Goal: Task Accomplishment & Management: Manage account settings

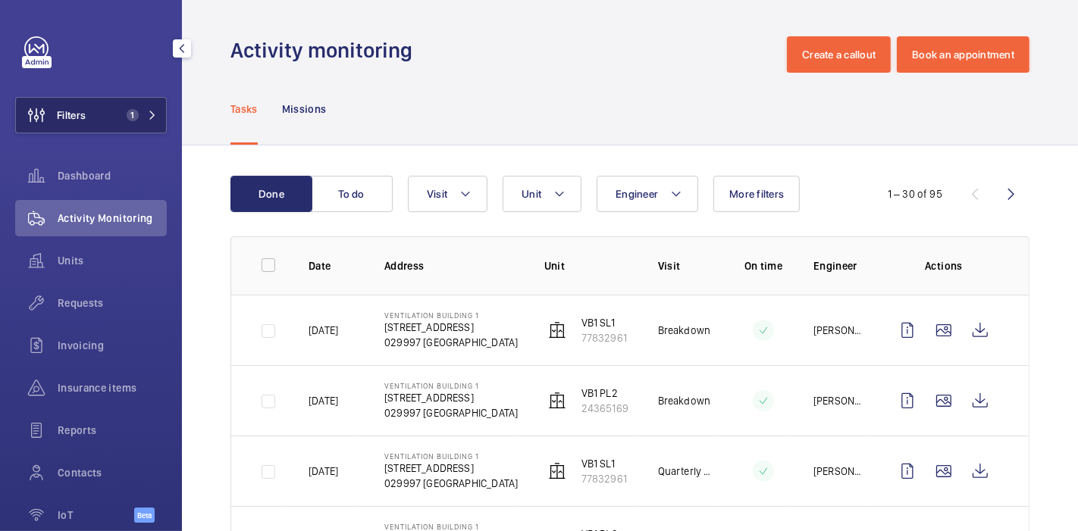
click at [123, 109] on span "1" at bounding box center [130, 115] width 18 height 12
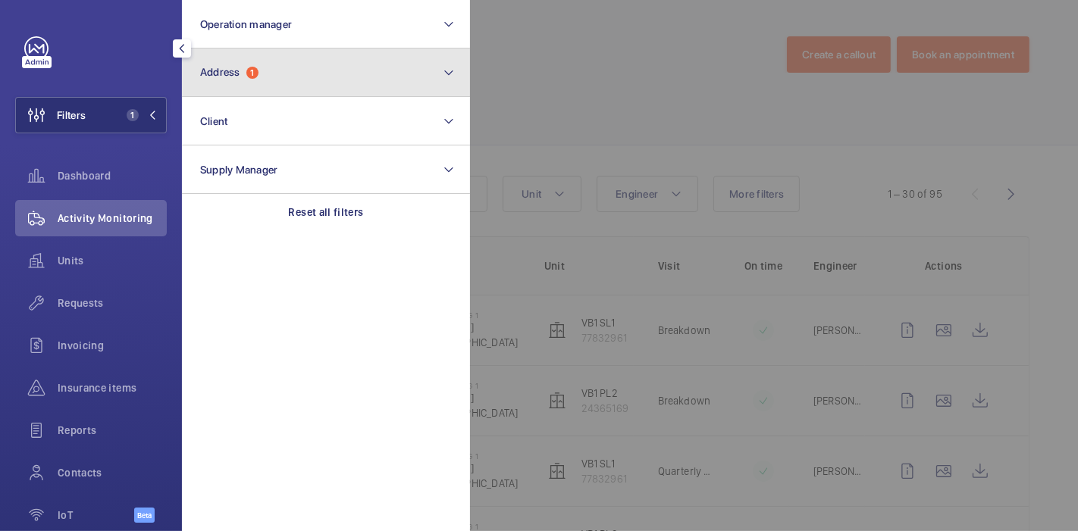
click at [285, 61] on button "Address 1" at bounding box center [326, 73] width 288 height 49
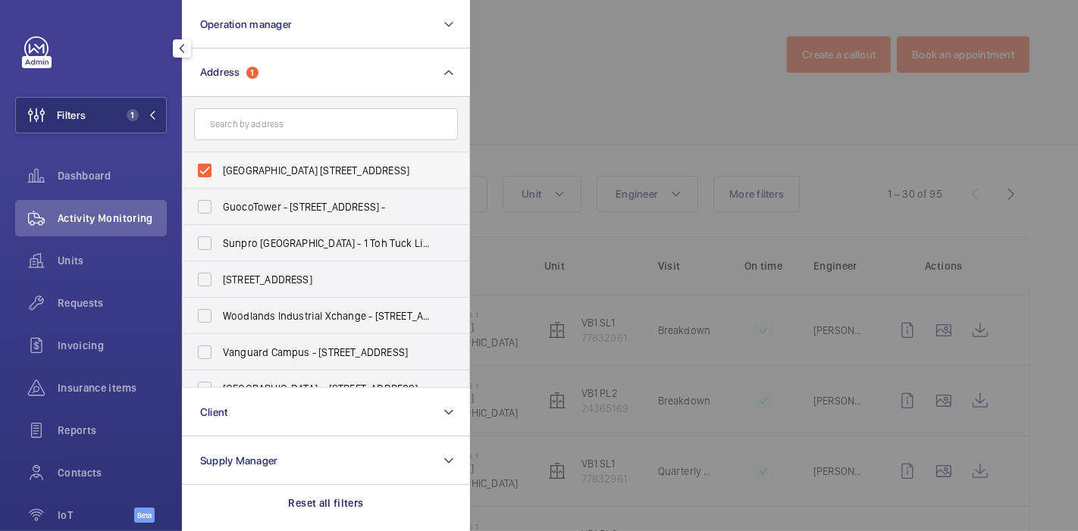
click at [236, 168] on span "[GEOGRAPHIC_DATA] [STREET_ADDRESS]" at bounding box center [327, 170] width 208 height 15
click at [220, 168] on input "[GEOGRAPHIC_DATA] [STREET_ADDRESS]" at bounding box center [205, 170] width 30 height 30
checkbox input "false"
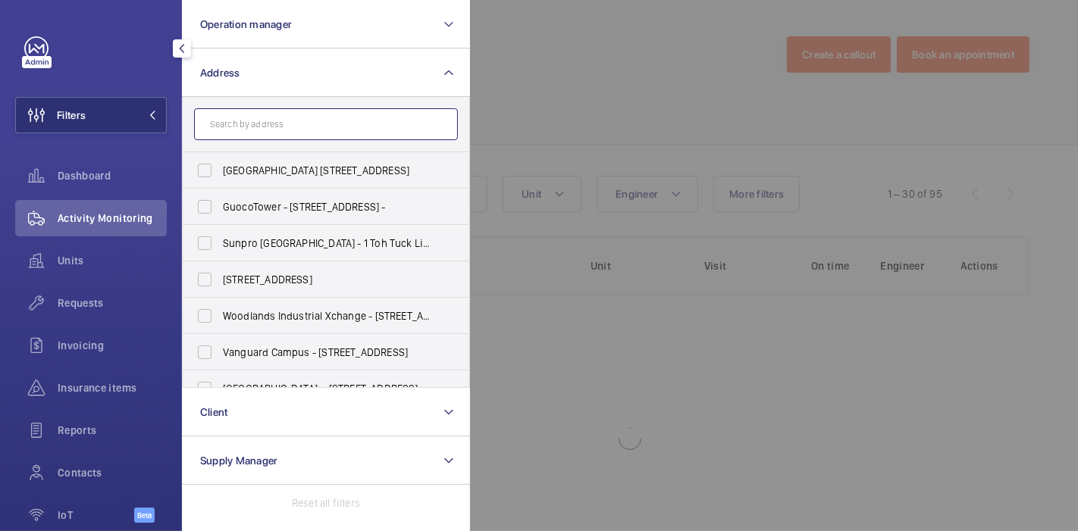
click at [266, 124] on input "text" at bounding box center [326, 124] width 264 height 32
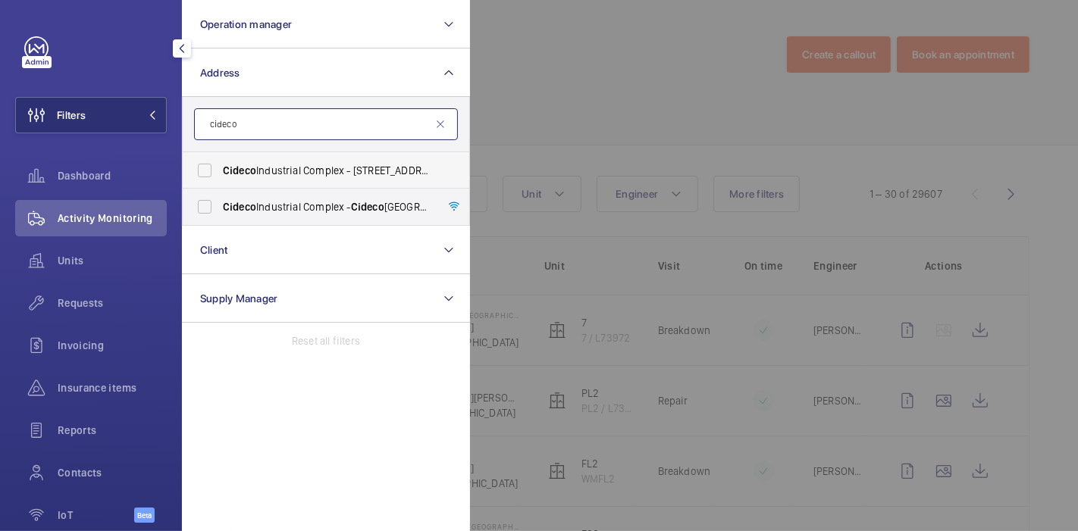
type input "cideco"
click at [285, 174] on span "[GEOGRAPHIC_DATA] - [STREET_ADDRESS]" at bounding box center [327, 170] width 208 height 15
click at [220, 174] on input "[GEOGRAPHIC_DATA] - [STREET_ADDRESS]" at bounding box center [205, 170] width 30 height 30
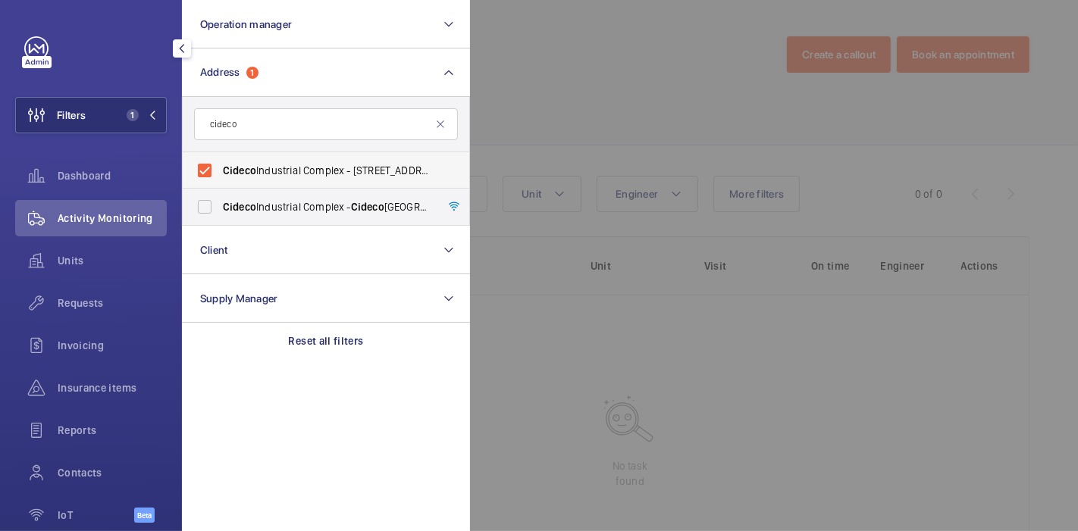
click at [388, 167] on span "[GEOGRAPHIC_DATA] - [STREET_ADDRESS]" at bounding box center [327, 170] width 208 height 15
click at [220, 167] on input "[GEOGRAPHIC_DATA] - [STREET_ADDRESS]" at bounding box center [205, 170] width 30 height 30
checkbox input "false"
click at [367, 213] on span "Cideco" at bounding box center [367, 207] width 33 height 12
click at [220, 213] on input "[GEOGRAPHIC_DATA] - [GEOGRAPHIC_DATA]" at bounding box center [205, 207] width 30 height 30
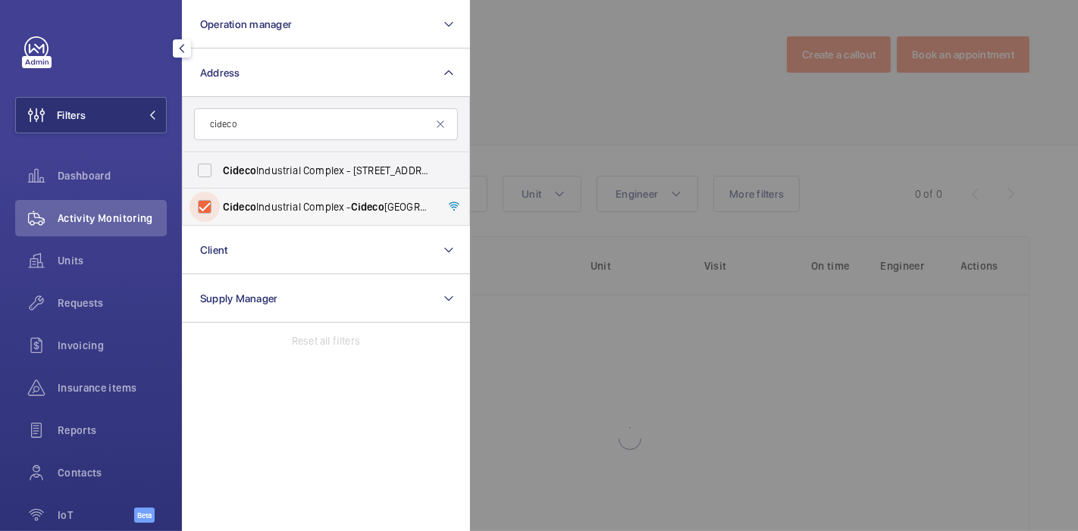
checkbox input "true"
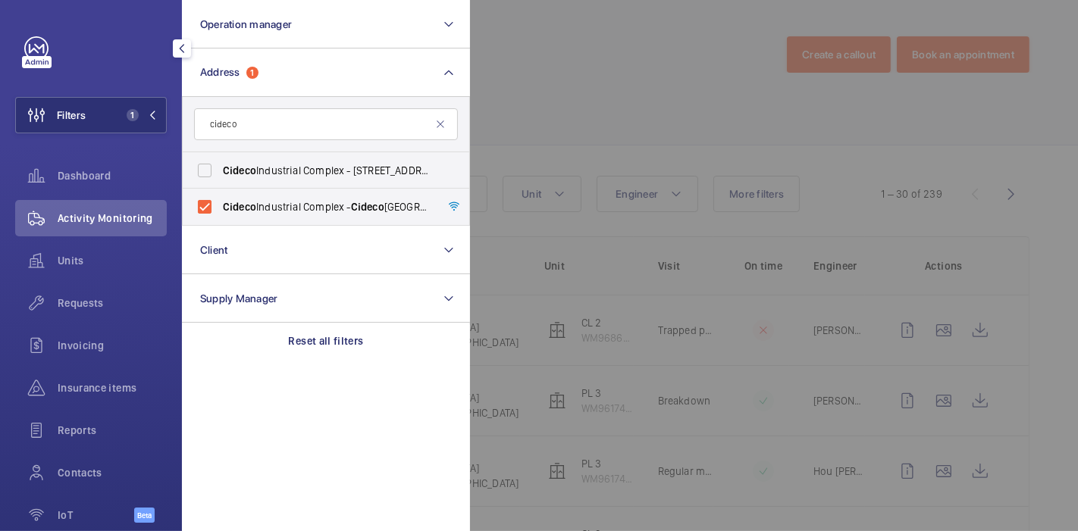
click at [485, 124] on div at bounding box center [1009, 265] width 1078 height 531
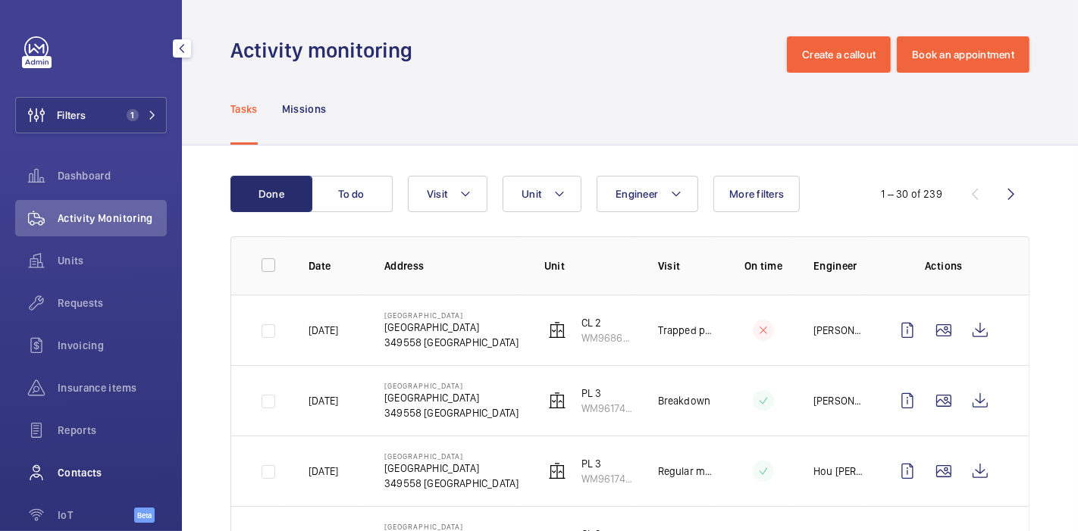
click at [87, 475] on span "Contacts" at bounding box center [112, 472] width 109 height 15
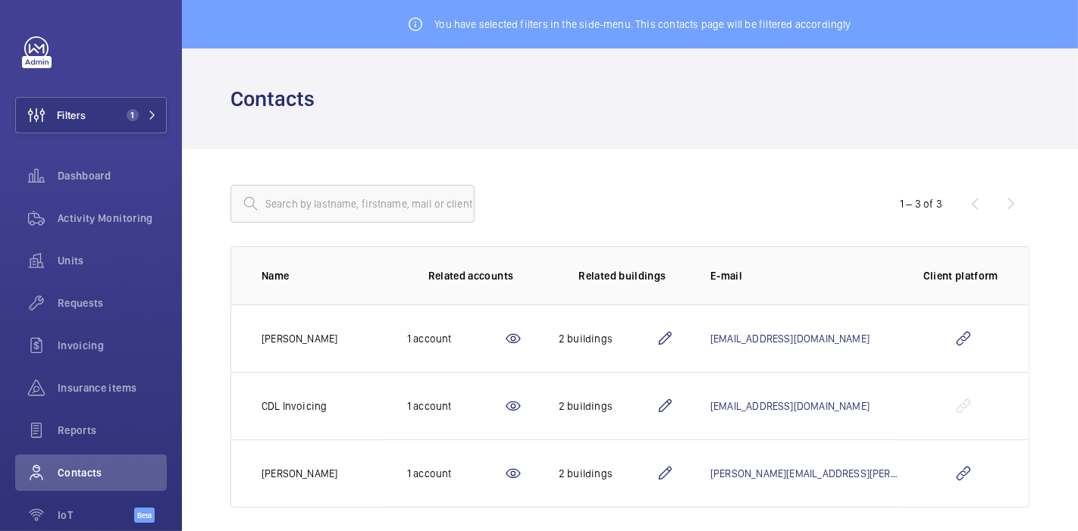
scroll to position [11, 0]
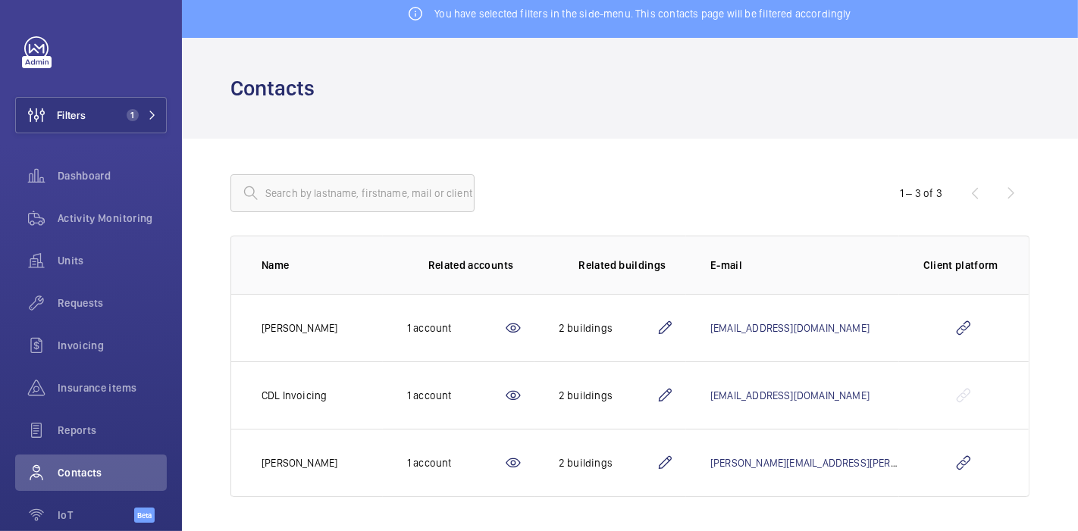
click at [674, 324] on mat-icon at bounding box center [665, 328] width 18 height 18
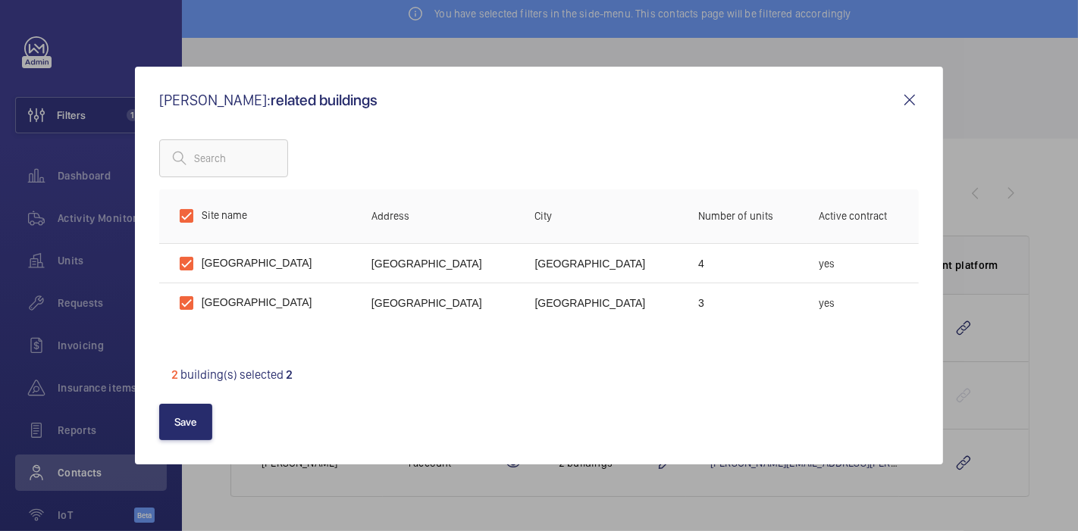
click at [904, 105] on mat-icon at bounding box center [910, 100] width 18 height 18
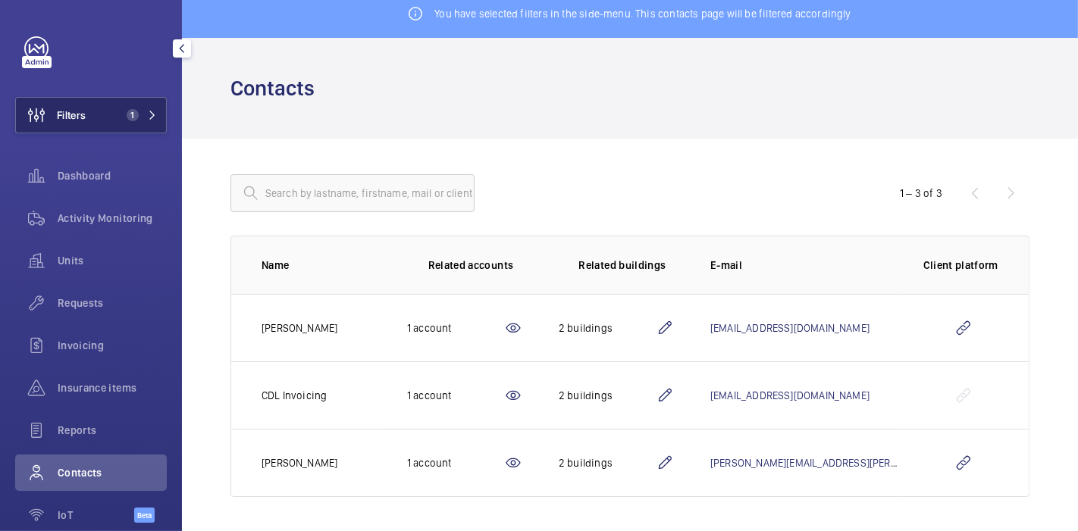
click at [116, 124] on button "Filters 1" at bounding box center [91, 115] width 152 height 36
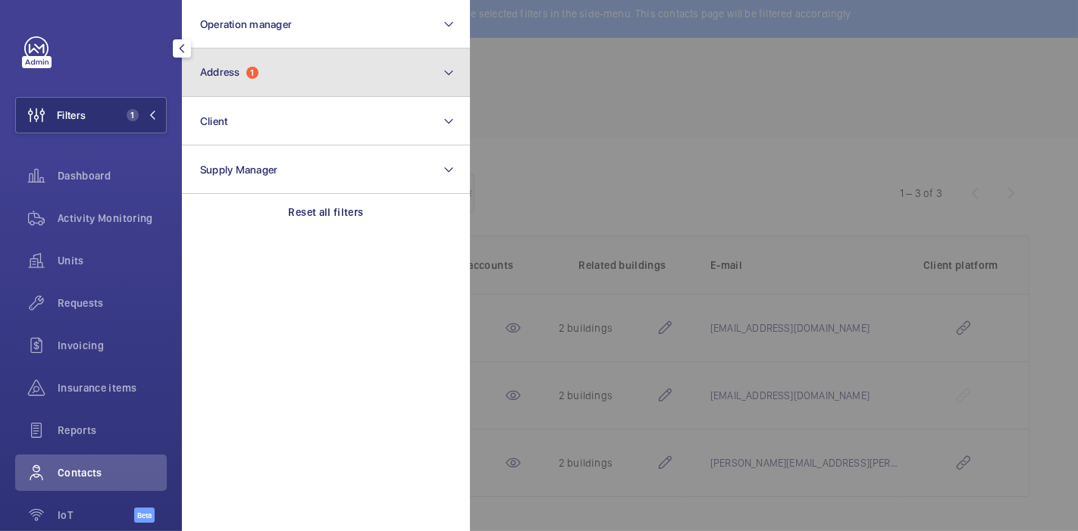
click at [267, 74] on button "Address 1" at bounding box center [326, 73] width 288 height 49
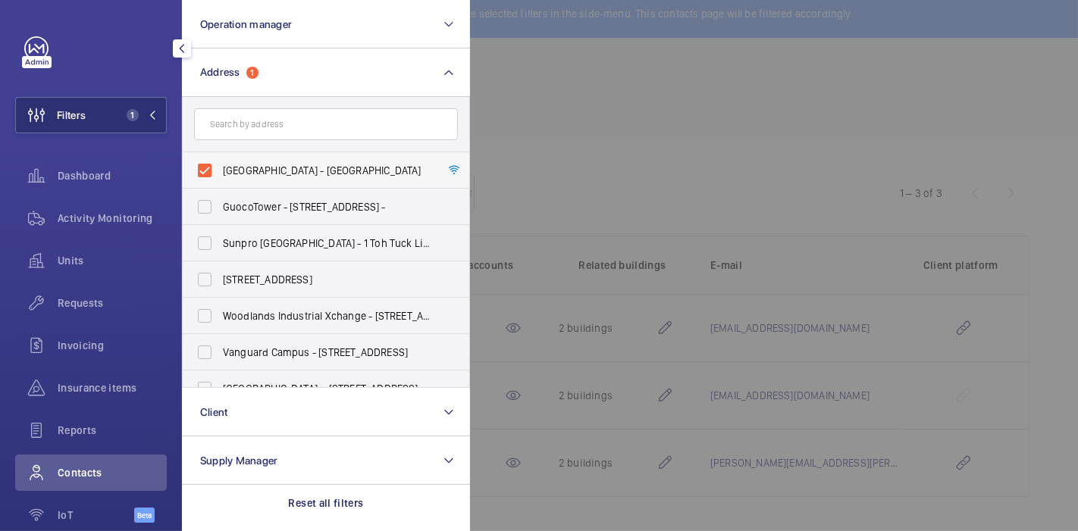
click at [245, 177] on span "[GEOGRAPHIC_DATA] - [GEOGRAPHIC_DATA]" at bounding box center [327, 170] width 208 height 15
click at [220, 177] on input "[GEOGRAPHIC_DATA] - [GEOGRAPHIC_DATA]" at bounding box center [205, 170] width 30 height 30
checkbox input "false"
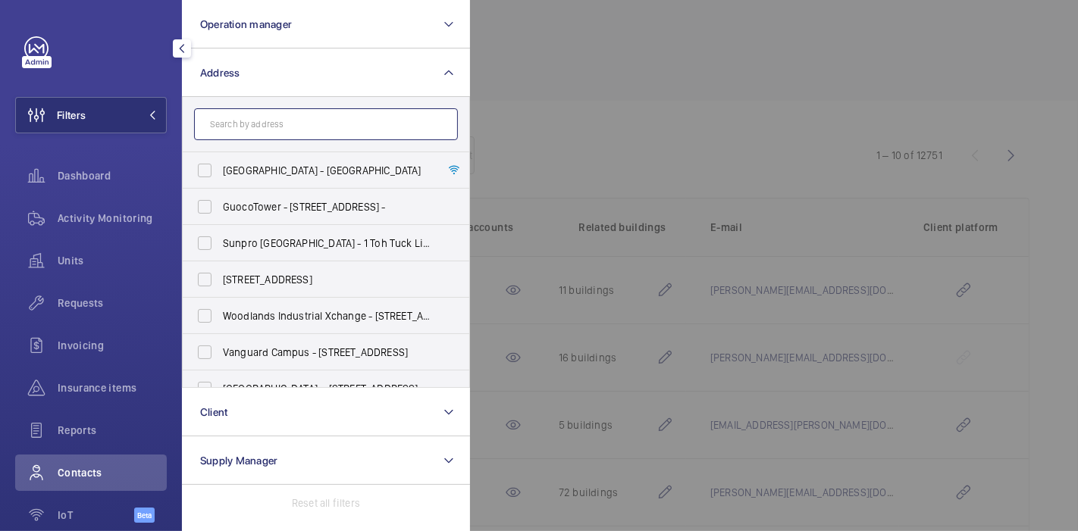
click at [268, 119] on input "text" at bounding box center [326, 124] width 264 height 32
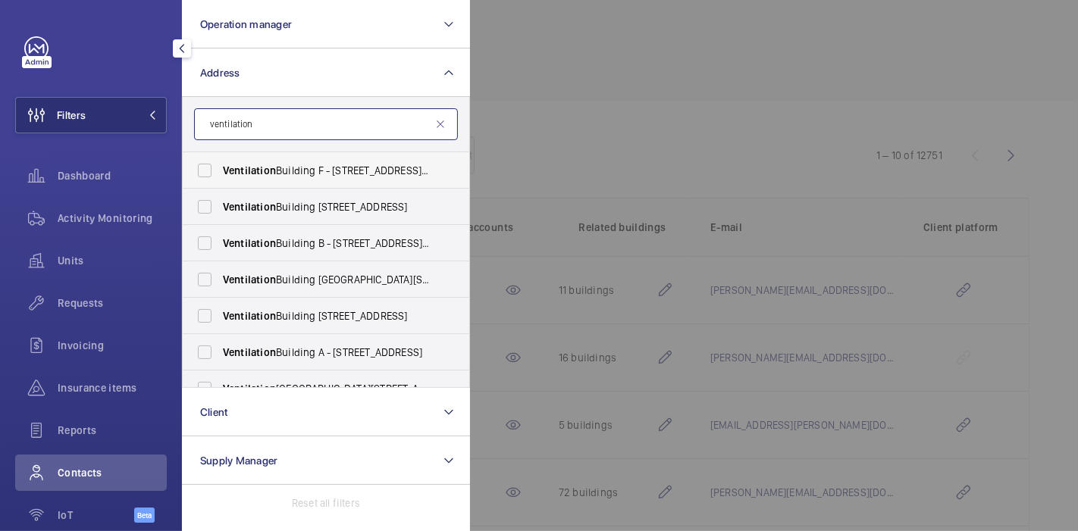
type input "ventilation"
click at [294, 167] on span "Ventilation Building F - [STREET_ADDRESS][PERSON_NAME]" at bounding box center [327, 170] width 208 height 15
click at [220, 167] on input "Ventilation Building F - [STREET_ADDRESS][PERSON_NAME]" at bounding box center [205, 170] width 30 height 30
checkbox input "true"
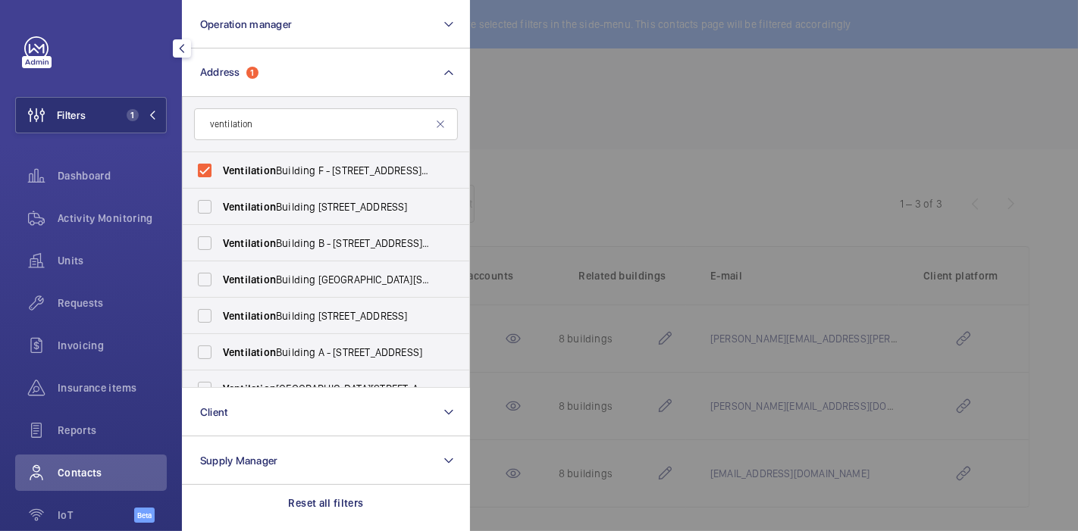
click at [500, 127] on div at bounding box center [1009, 265] width 1078 height 531
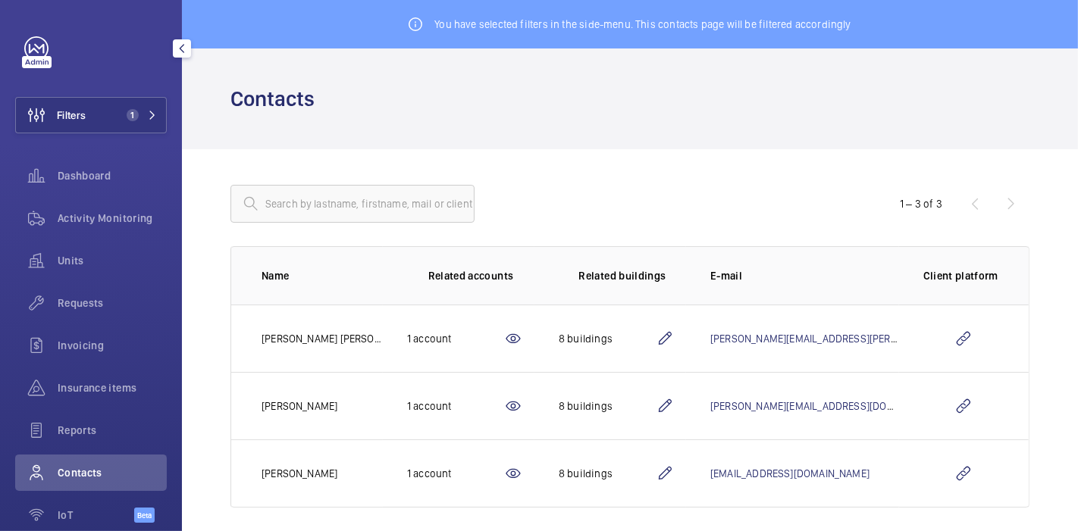
scroll to position [11, 0]
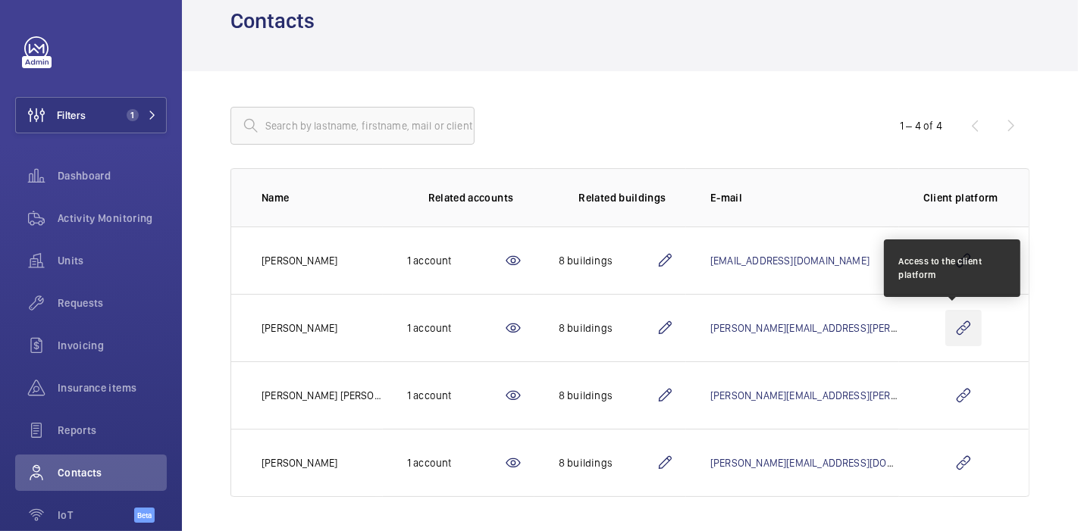
click at [945, 322] on wm-front-icon-button at bounding box center [963, 328] width 36 height 36
